Goal: Task Accomplishment & Management: Manage account settings

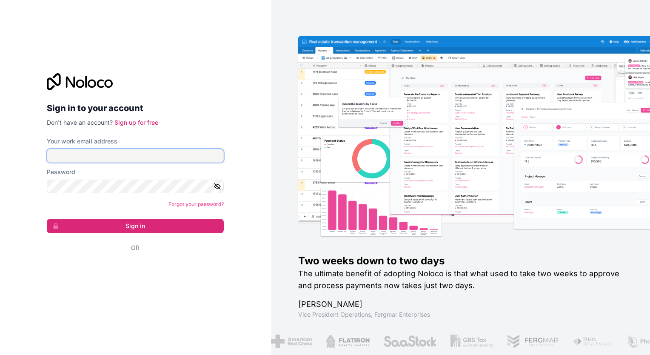
type input "josh@aisyst.ai"
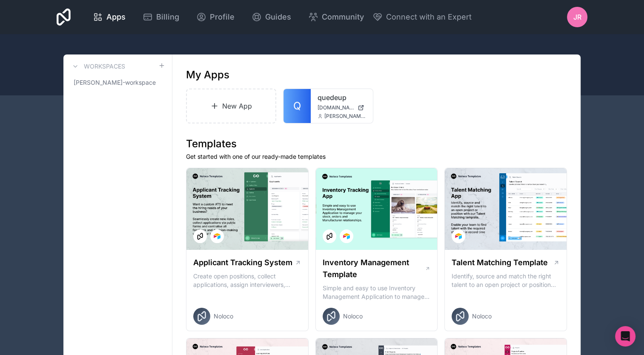
click at [570, 21] on div "Jr" at bounding box center [577, 17] width 20 height 20
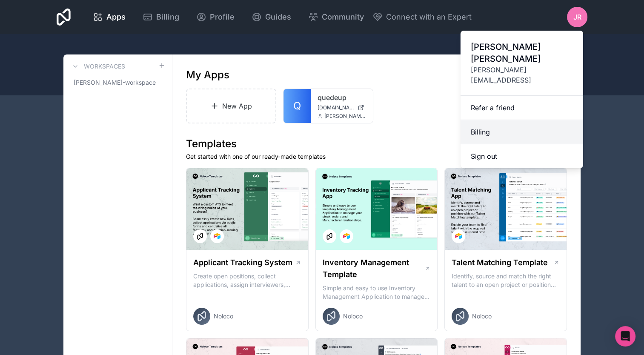
click at [492, 120] on link "Billing" at bounding box center [522, 132] width 123 height 24
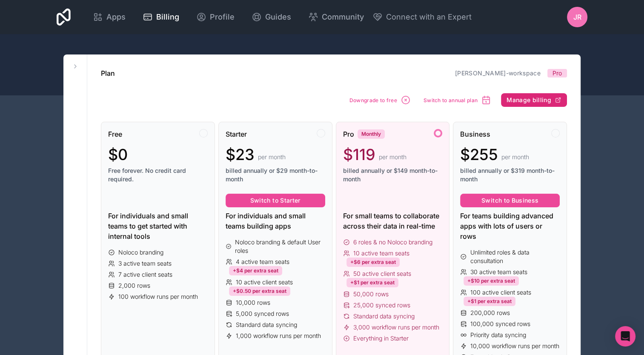
click at [531, 95] on button "Manage billing" at bounding box center [534, 100] width 66 height 14
click at [361, 99] on span "Downgrade to free" at bounding box center [373, 100] width 48 height 6
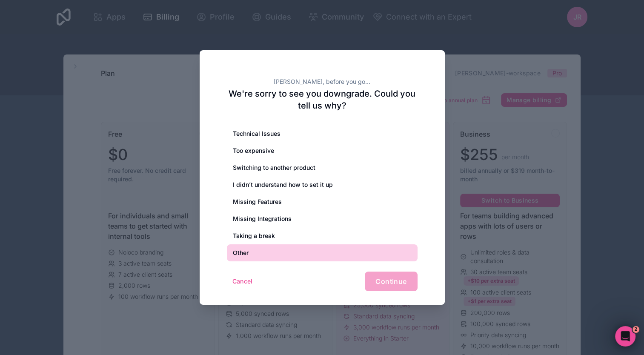
click at [243, 255] on div "Other" at bounding box center [322, 252] width 191 height 17
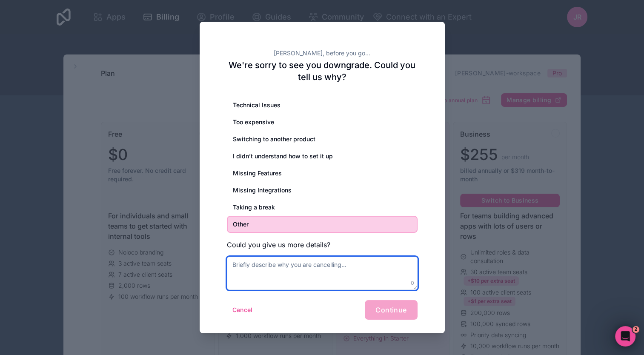
click at [273, 271] on textarea at bounding box center [322, 273] width 191 height 33
type textarea "great product, business is building something from scratch"
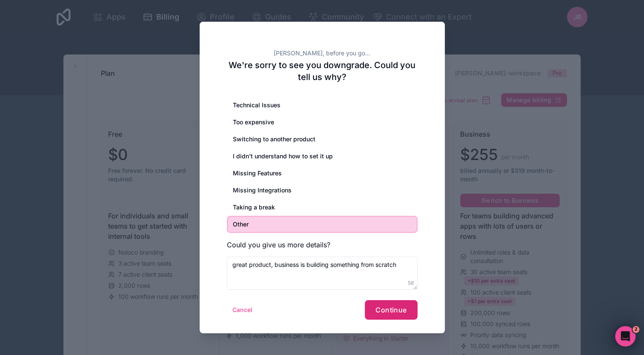
click at [384, 312] on span "Continue" at bounding box center [390, 310] width 31 height 9
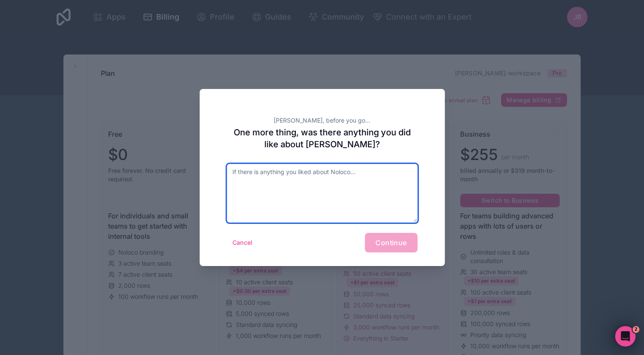
click at [289, 183] on textarea at bounding box center [322, 193] width 191 height 59
drag, startPoint x: 253, startPoint y: 176, endPoint x: 207, endPoint y: 162, distance: 48.2
click at [207, 162] on div "[PERSON_NAME], before you go... One more thing, was there anything you did like…" at bounding box center [322, 177] width 245 height 177
type textarea "great product!!"
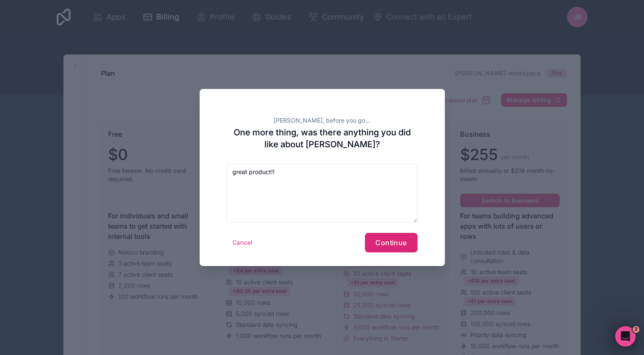
click at [395, 246] on span "Continue" at bounding box center [390, 242] width 31 height 9
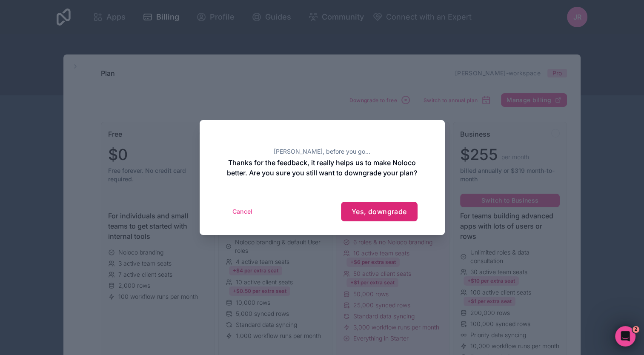
click at [378, 216] on span "Yes, downgrade" at bounding box center [379, 211] width 55 height 9
